Goal: Understand process/instructions

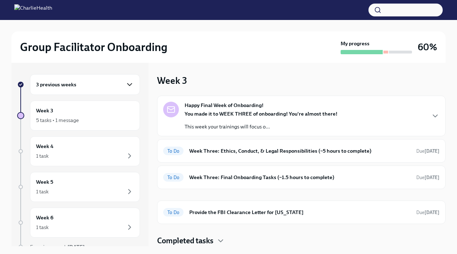
click at [132, 85] on icon "button" at bounding box center [129, 84] width 9 height 9
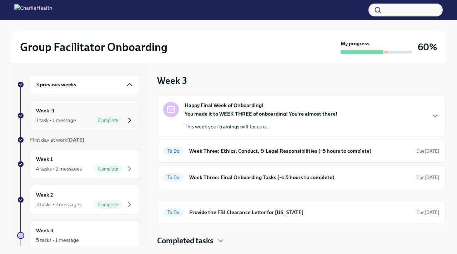
click at [132, 119] on icon "button" at bounding box center [129, 120] width 9 height 9
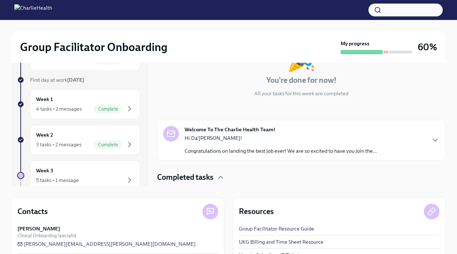
scroll to position [51, 0]
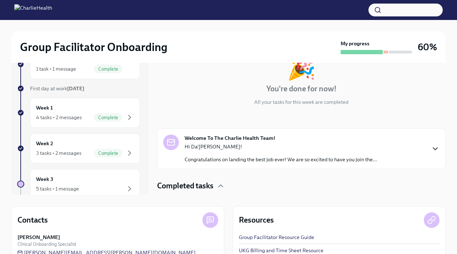
click at [436, 149] on icon "button" at bounding box center [435, 148] width 9 height 9
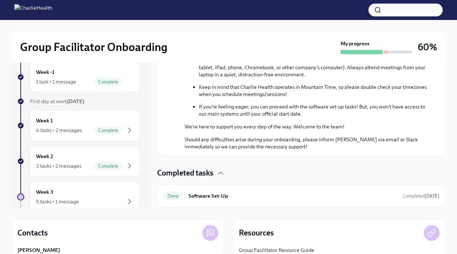
scroll to position [39, 0]
click at [223, 172] on icon "button" at bounding box center [220, 172] width 9 height 9
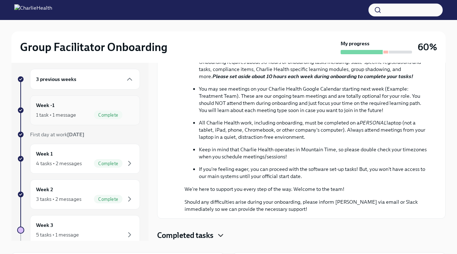
scroll to position [0, 0]
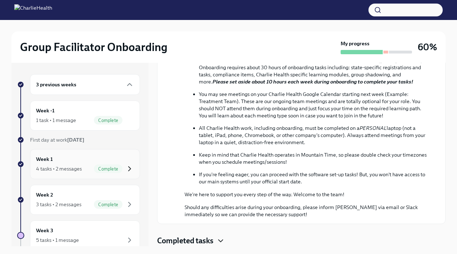
click at [131, 168] on icon "button" at bounding box center [129, 168] width 9 height 9
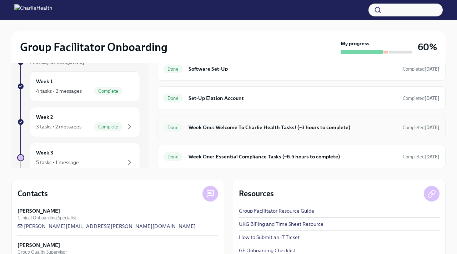
scroll to position [80, 0]
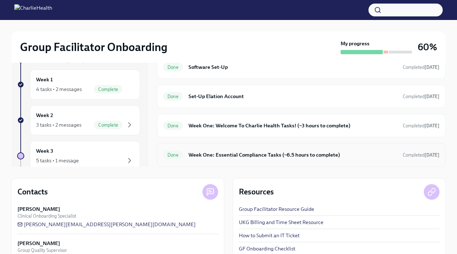
click at [226, 155] on h6 "Week One: Essential Compliance Tasks (~6.5 hours to complete)" at bounding box center [292, 155] width 208 height 8
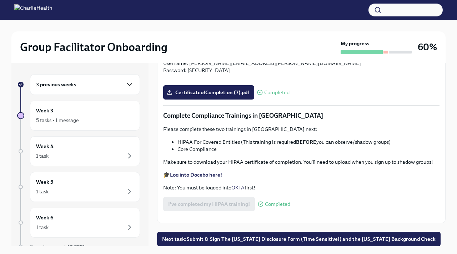
click at [132, 84] on icon "button" at bounding box center [129, 84] width 9 height 9
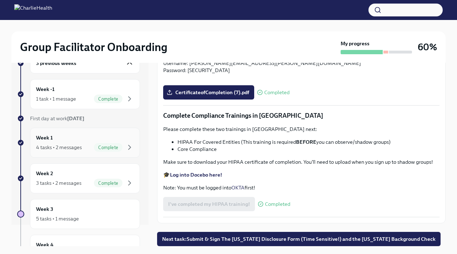
scroll to position [24, 0]
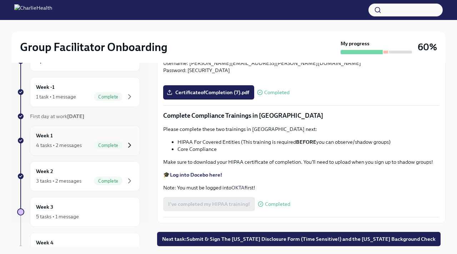
click at [133, 145] on icon "button" at bounding box center [129, 145] width 9 height 9
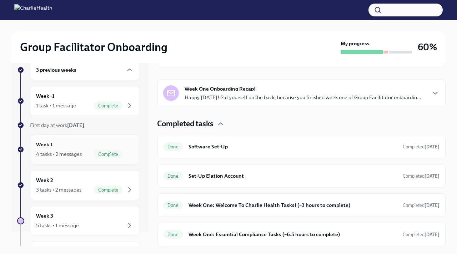
scroll to position [21, 0]
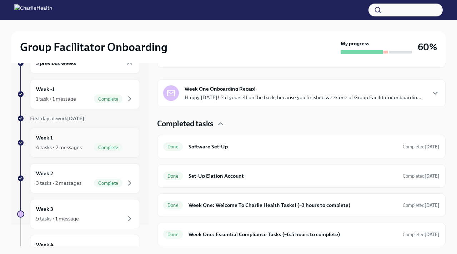
click at [57, 147] on div "4 tasks • 2 messages" at bounding box center [59, 147] width 46 height 7
click at [67, 146] on div "4 tasks • 2 messages" at bounding box center [59, 147] width 46 height 7
click at [130, 183] on icon "button" at bounding box center [129, 183] width 9 height 9
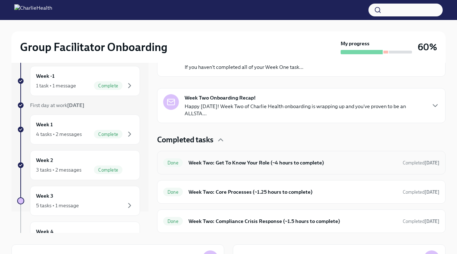
scroll to position [22, 0]
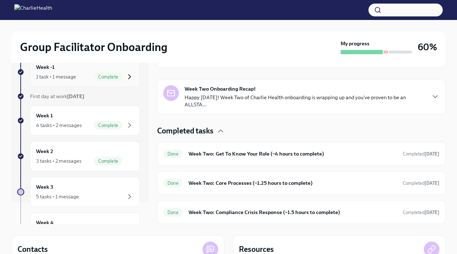
click at [129, 78] on icon "button" at bounding box center [129, 77] width 2 height 4
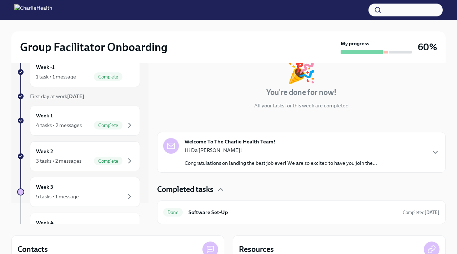
scroll to position [6, 0]
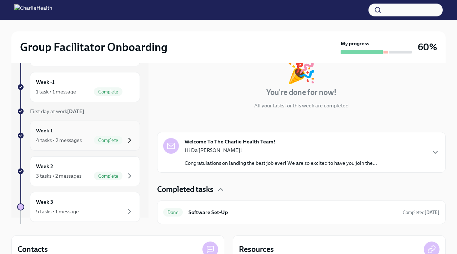
click at [131, 140] on icon "button" at bounding box center [129, 140] width 2 height 4
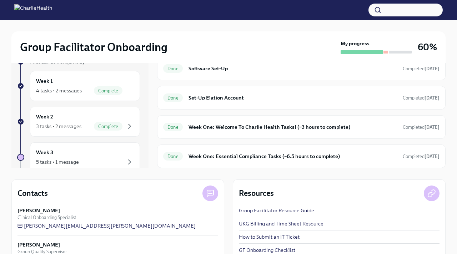
scroll to position [102, 0]
